Goal: Task Accomplishment & Management: Use online tool/utility

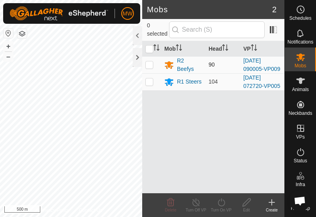
click at [149, 65] on p-checkbox at bounding box center [149, 64] width 8 height 6
checkbox input "true"
click at [222, 204] on icon at bounding box center [222, 201] width 10 height 9
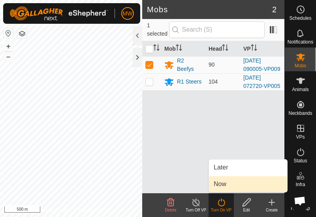
click at [223, 184] on link "Now" at bounding box center [248, 184] width 78 height 16
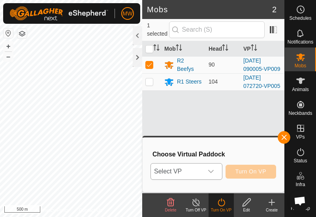
click at [211, 173] on icon "dropdown trigger" at bounding box center [211, 171] width 6 height 6
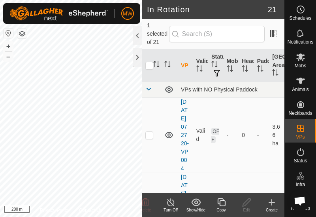
checkbox input "true"
checkbox input "false"
click at [223, 202] on icon at bounding box center [222, 201] width 10 height 9
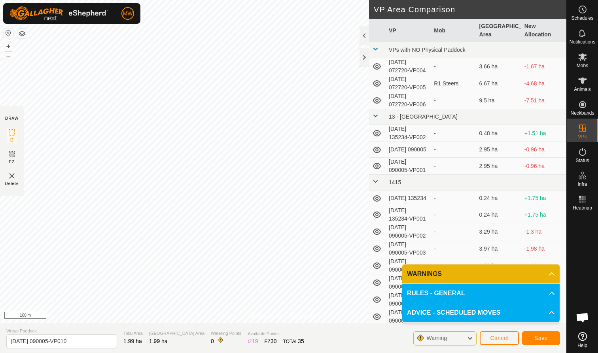
click at [316, 216] on span "Save" at bounding box center [540, 338] width 13 height 6
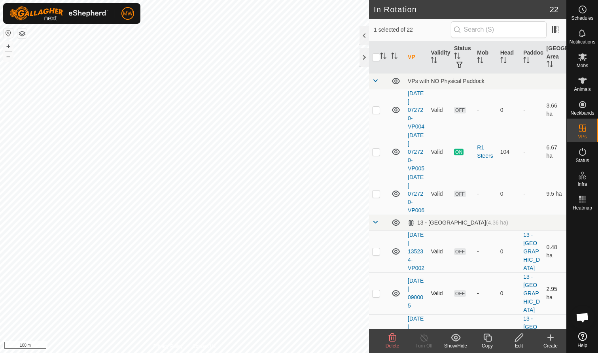
checkbox input "true"
click at [316, 216] on icon at bounding box center [487, 337] width 10 height 9
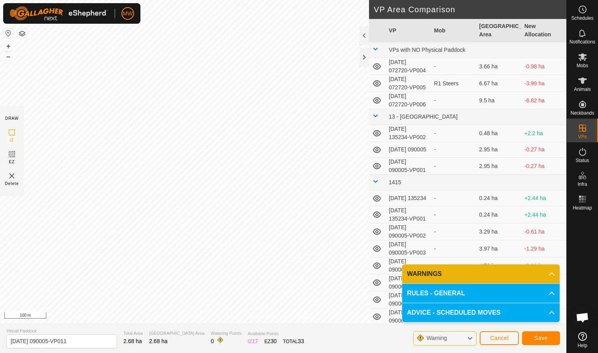
click at [316, 216] on button "Save" at bounding box center [541, 338] width 38 height 14
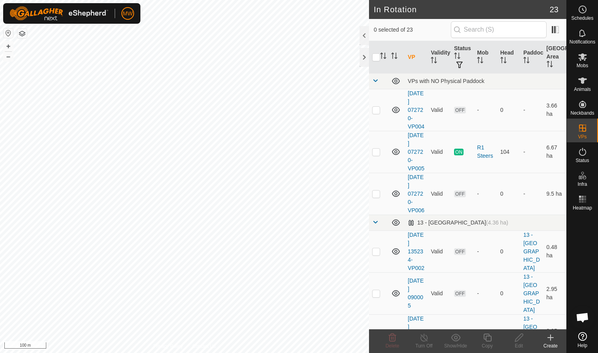
checkbox input "true"
click at [316, 216] on icon at bounding box center [487, 337] width 10 height 9
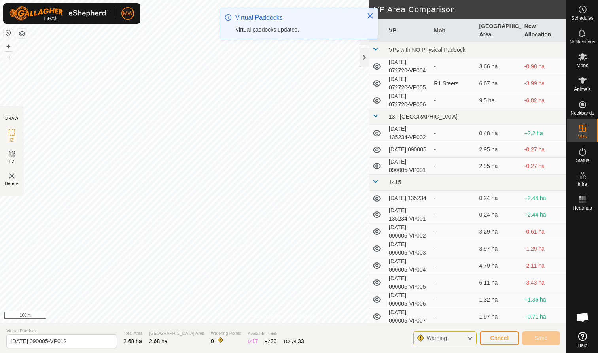
click at [316, 216] on span "Cancel" at bounding box center [499, 338] width 19 height 6
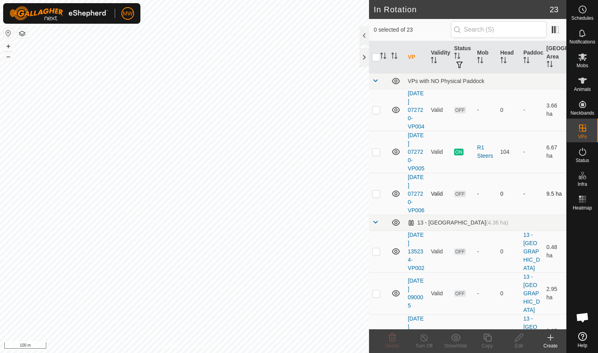
checkbox input "true"
click at [316, 56] on icon at bounding box center [582, 57] width 9 height 8
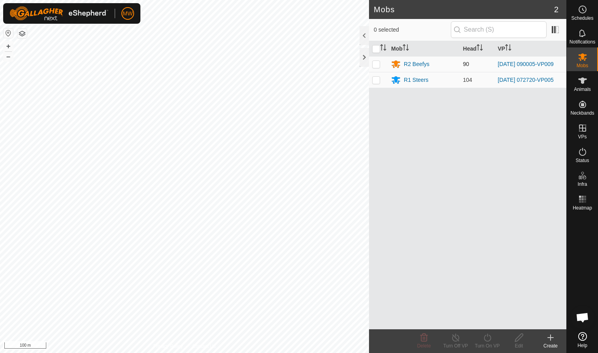
click at [316, 66] on p-checkbox at bounding box center [376, 64] width 8 height 6
checkbox input "true"
click at [316, 216] on icon at bounding box center [487, 337] width 10 height 9
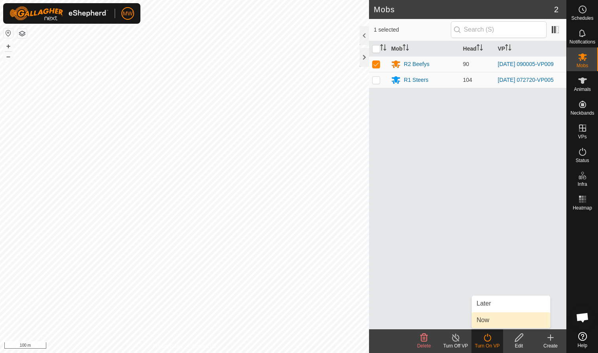
click at [316, 216] on link "Now" at bounding box center [510, 320] width 78 height 16
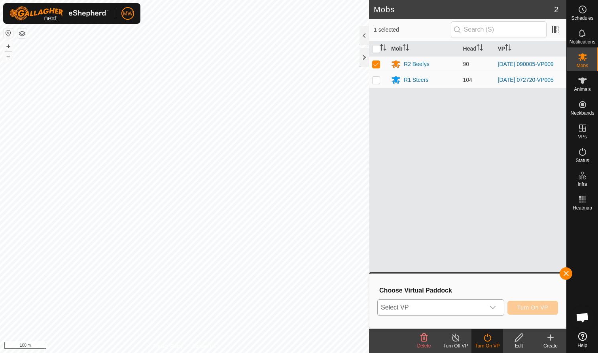
click at [316, 216] on icon "dropdown trigger" at bounding box center [492, 307] width 6 height 6
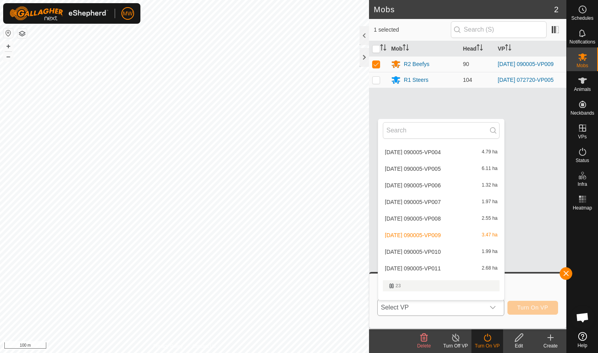
scroll to position [218, 0]
click at [316, 216] on li "2025-09-28 090005-VP010 1.99 ha" at bounding box center [441, 252] width 126 height 16
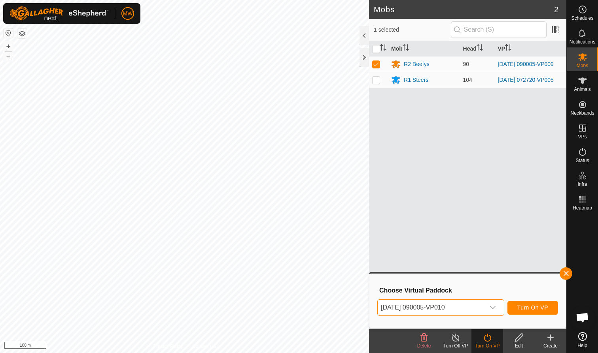
click at [316, 216] on span "Turn On VP" at bounding box center [532, 307] width 31 height 6
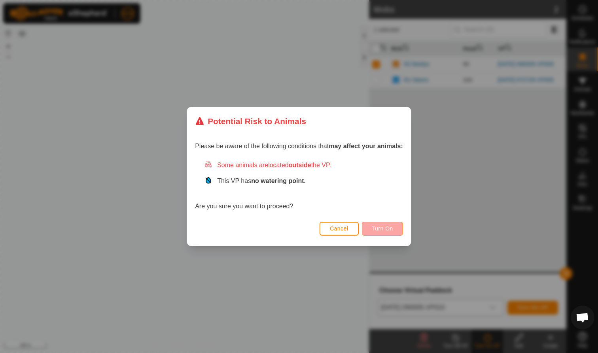
click at [316, 216] on span "Turn On" at bounding box center [381, 228] width 21 height 6
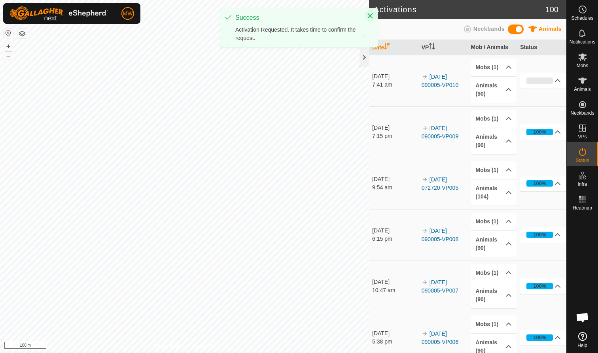
click at [316, 16] on icon "Close" at bounding box center [370, 15] width 5 height 5
